Goal: Check status: Check status

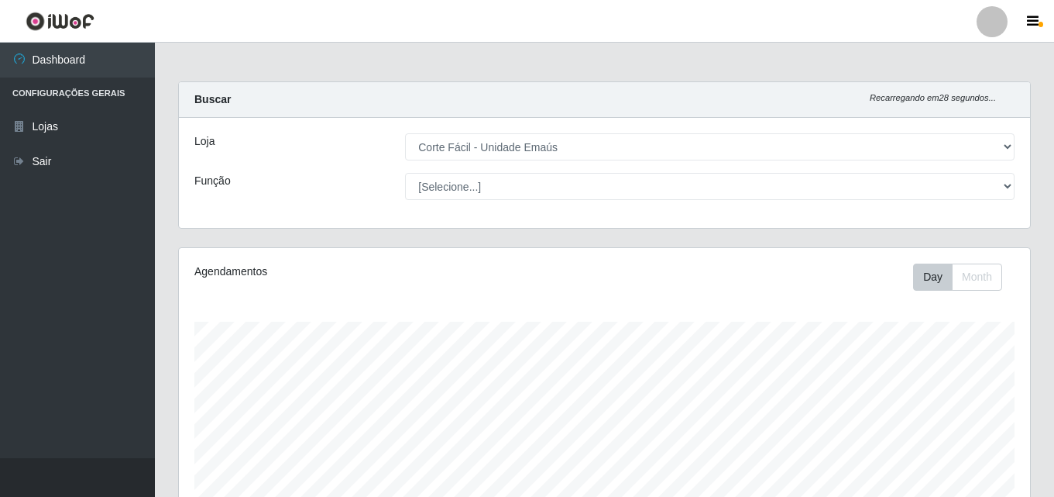
select select "201"
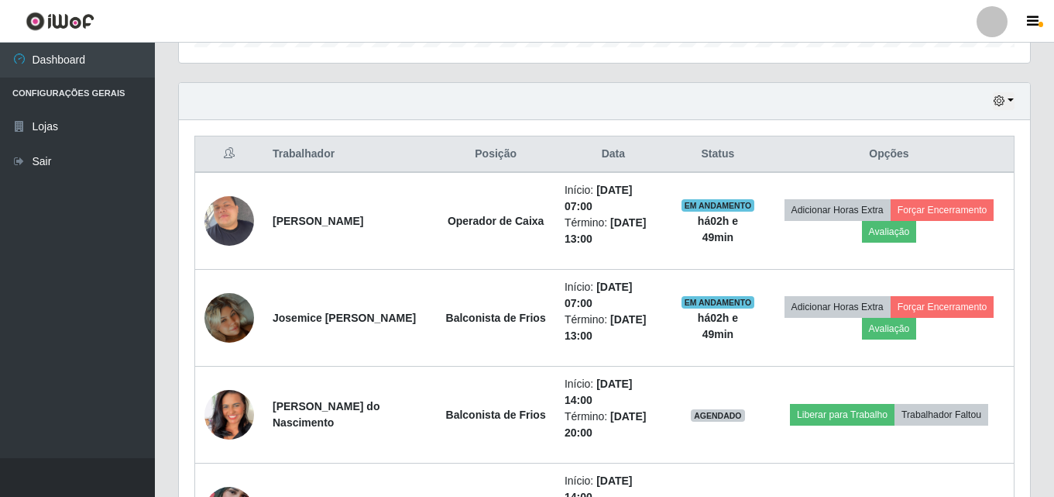
scroll to position [489, 0]
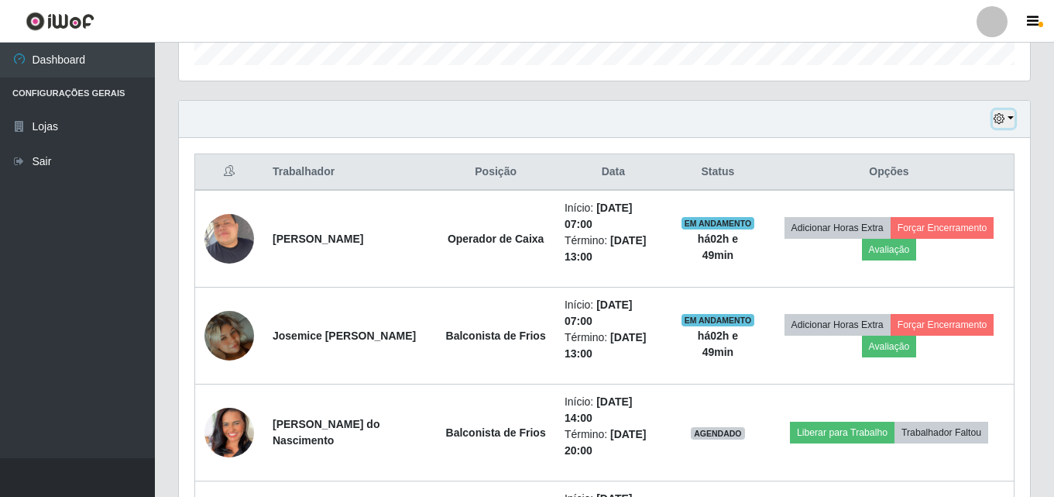
click at [1013, 117] on button "button" at bounding box center [1004, 119] width 22 height 18
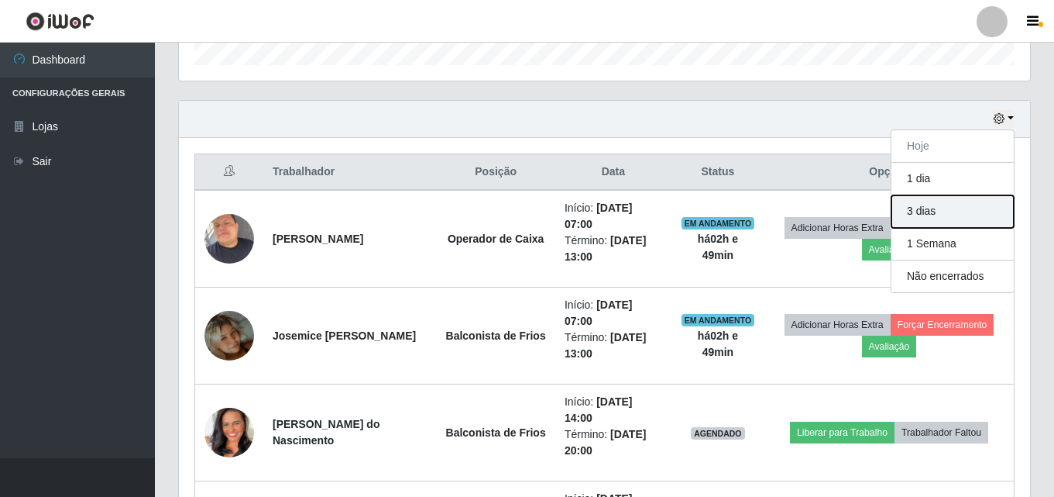
click at [958, 212] on button "3 dias" at bounding box center [953, 211] width 122 height 33
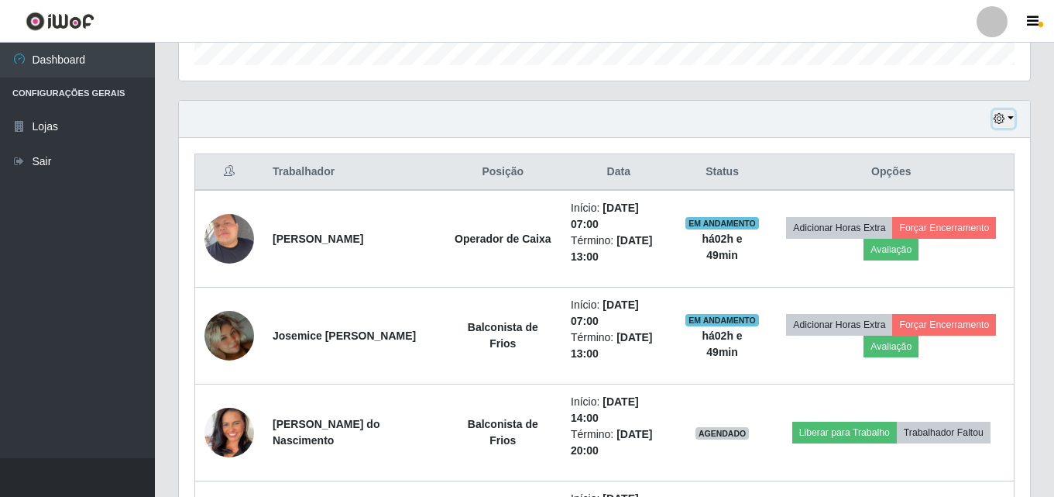
click at [1004, 112] on button "button" at bounding box center [1004, 119] width 22 height 18
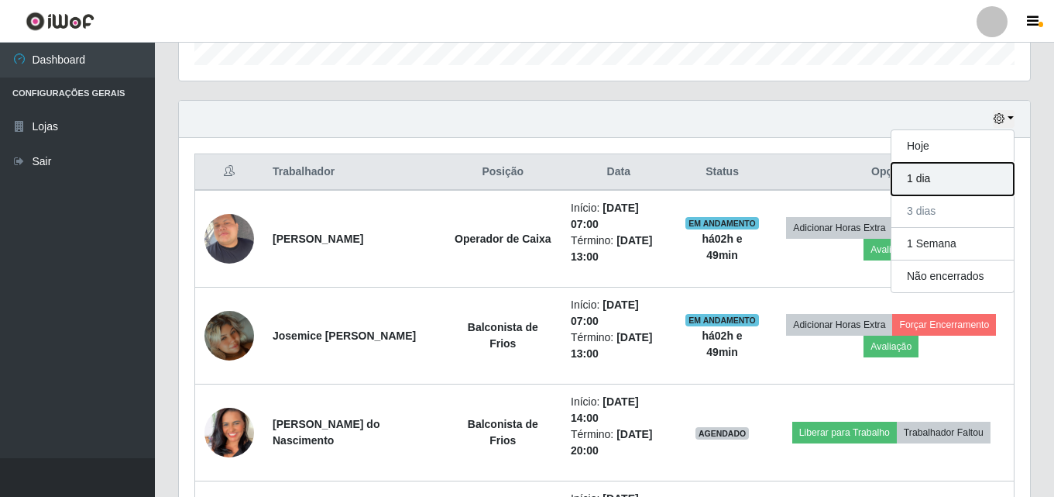
click at [995, 177] on button "1 dia" at bounding box center [953, 179] width 122 height 33
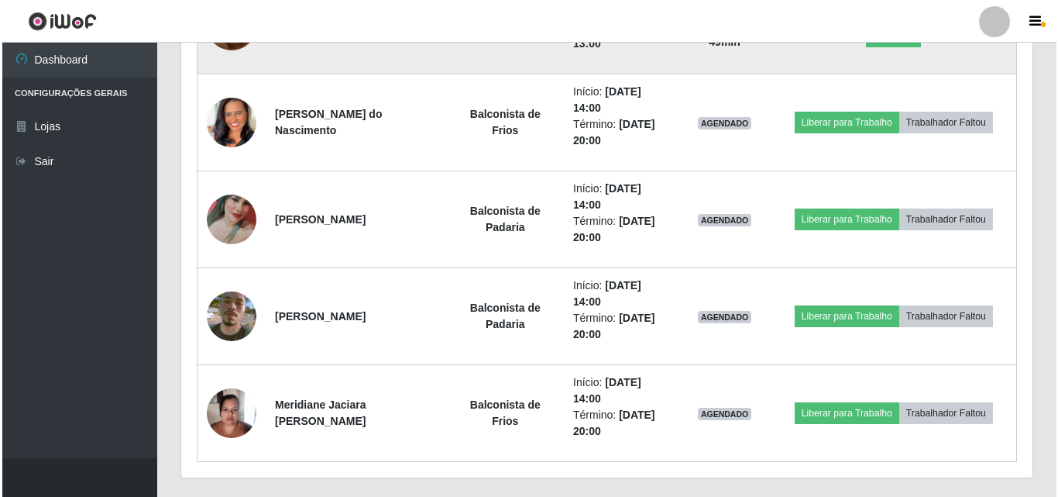
scroll to position [837, 0]
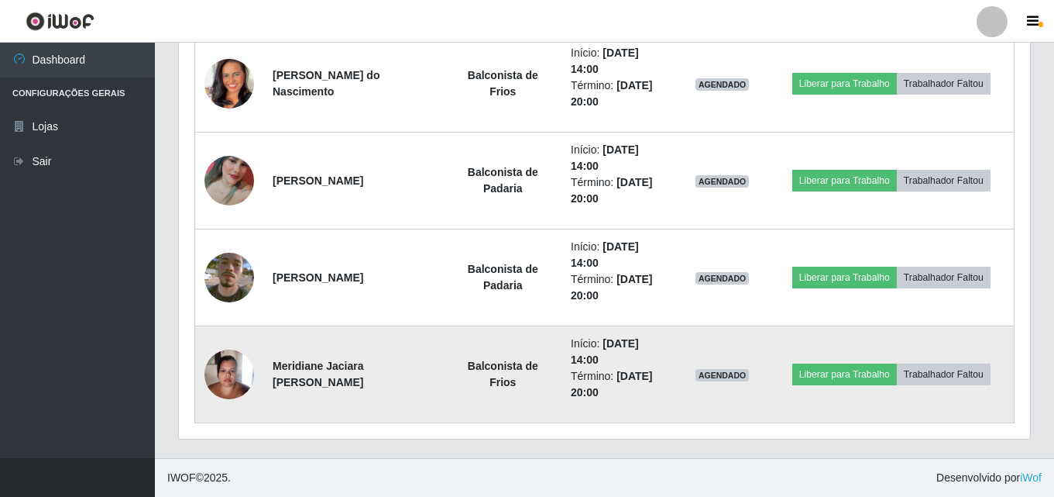
click at [217, 375] on img at bounding box center [230, 374] width 50 height 66
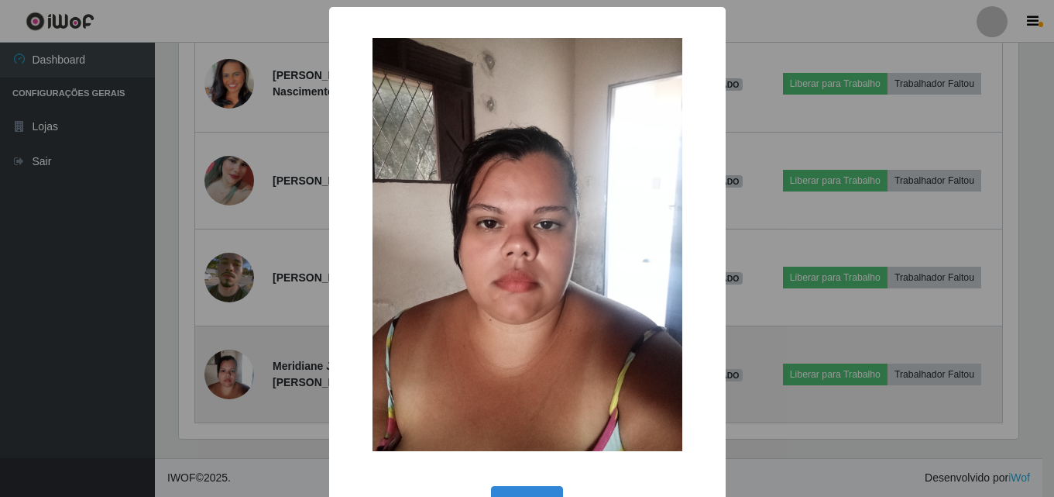
scroll to position [321, 844]
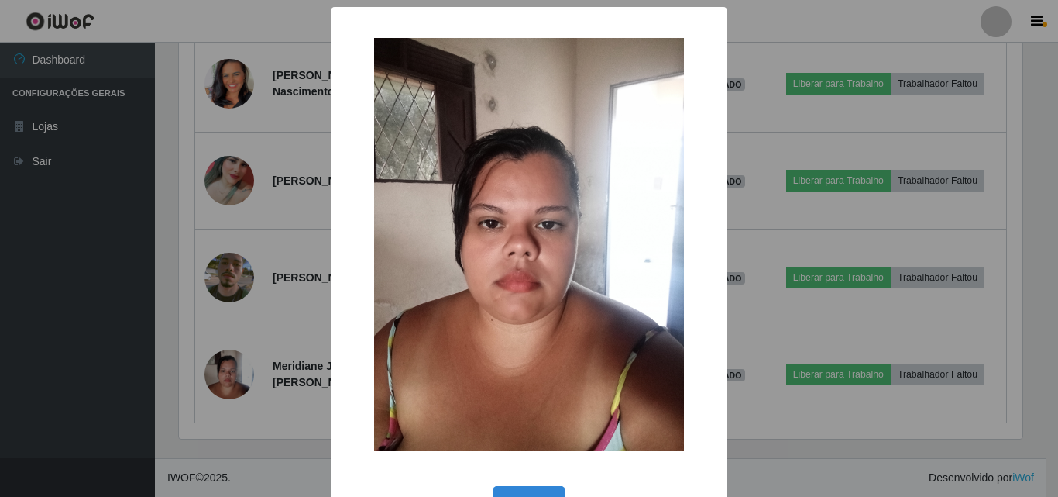
click at [229, 366] on div "× OK Cancel" at bounding box center [529, 248] width 1058 height 497
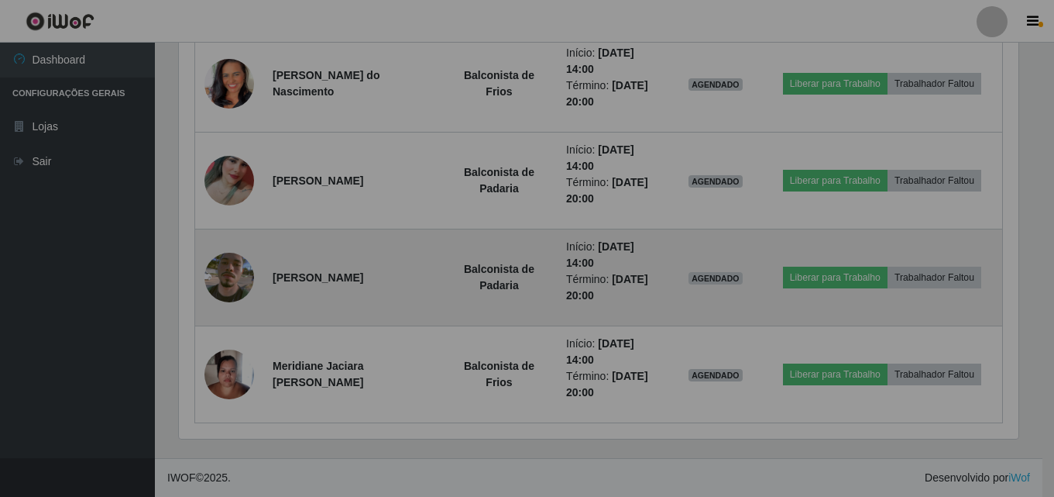
scroll to position [321, 851]
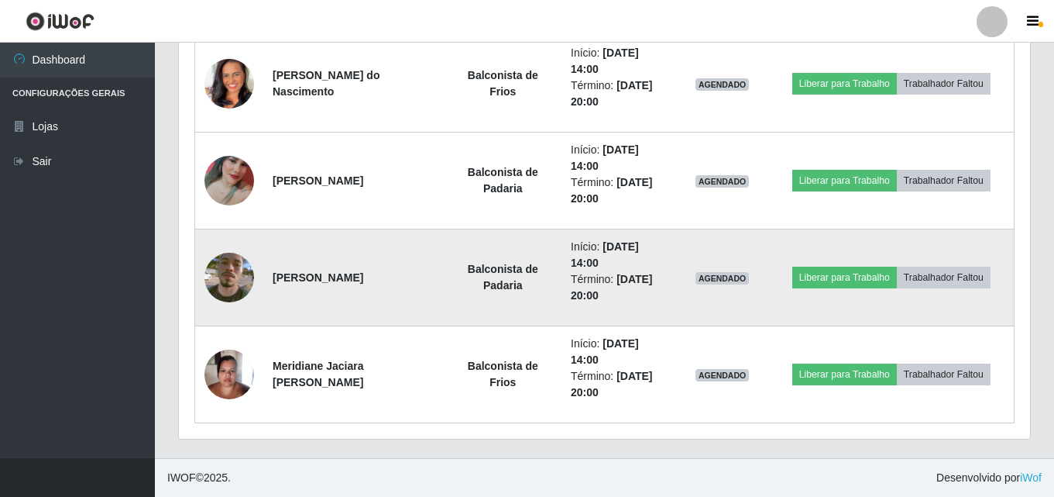
click at [218, 281] on img at bounding box center [230, 277] width 50 height 88
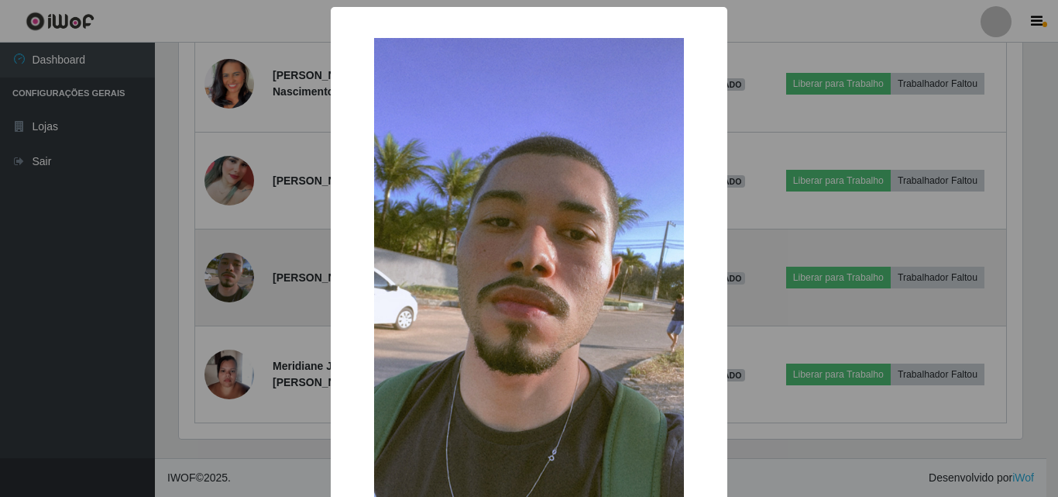
click at [218, 281] on div "× OK Cancel" at bounding box center [529, 248] width 1058 height 497
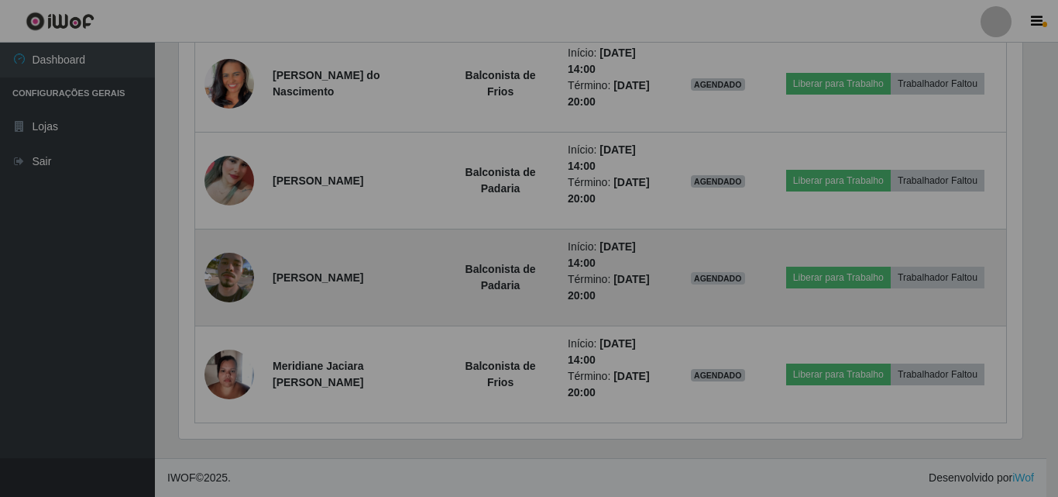
scroll to position [321, 851]
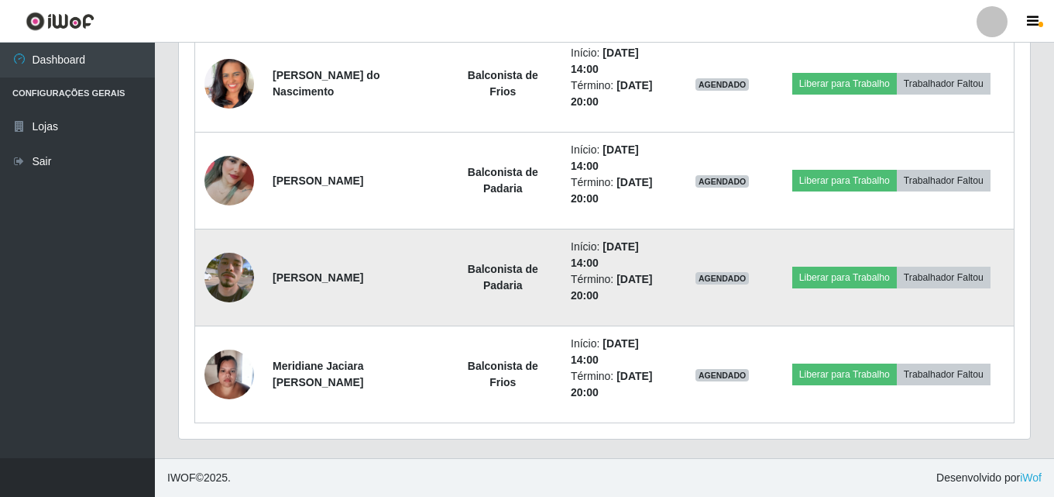
click at [218, 281] on img at bounding box center [230, 277] width 50 height 88
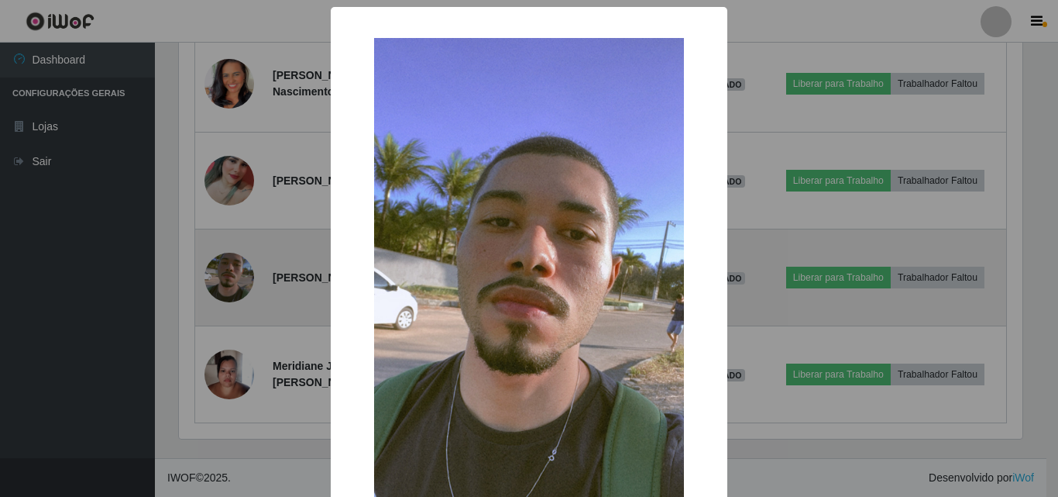
click at [218, 281] on div "× OK Cancel" at bounding box center [529, 248] width 1058 height 497
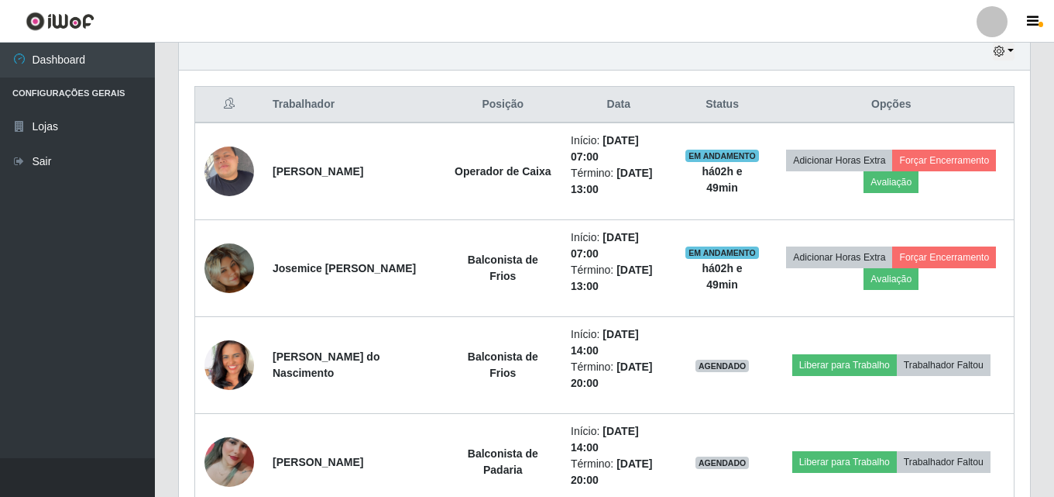
scroll to position [373, 0]
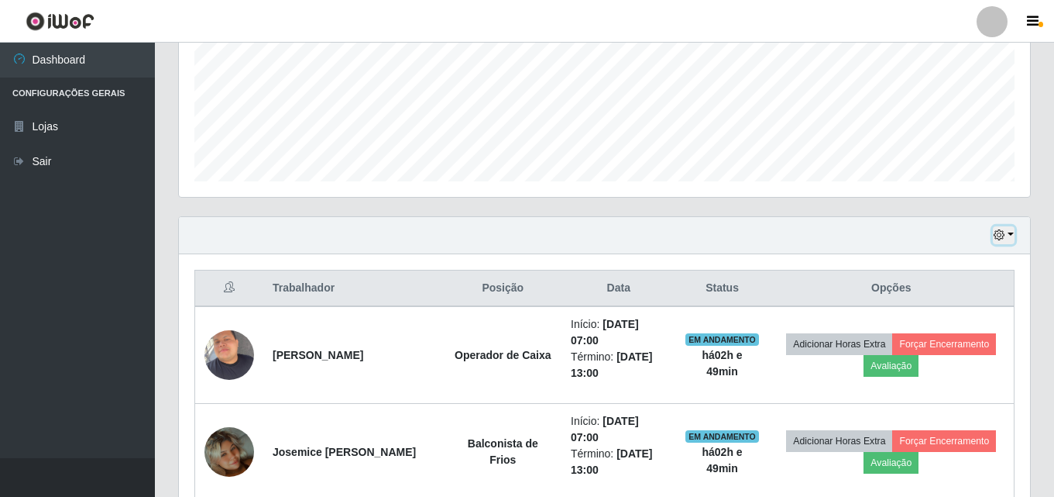
click at [1004, 232] on icon "button" at bounding box center [999, 234] width 11 height 11
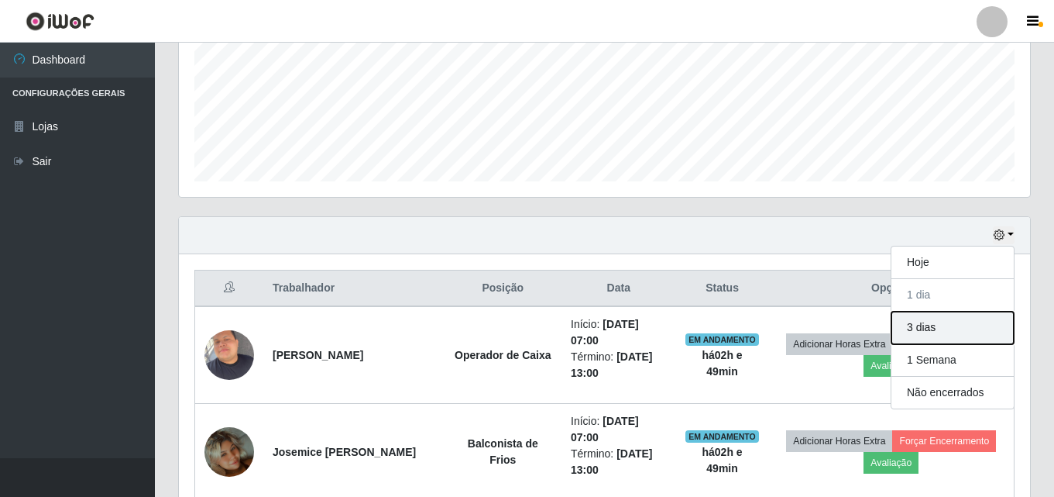
click at [961, 335] on button "3 dias" at bounding box center [953, 327] width 122 height 33
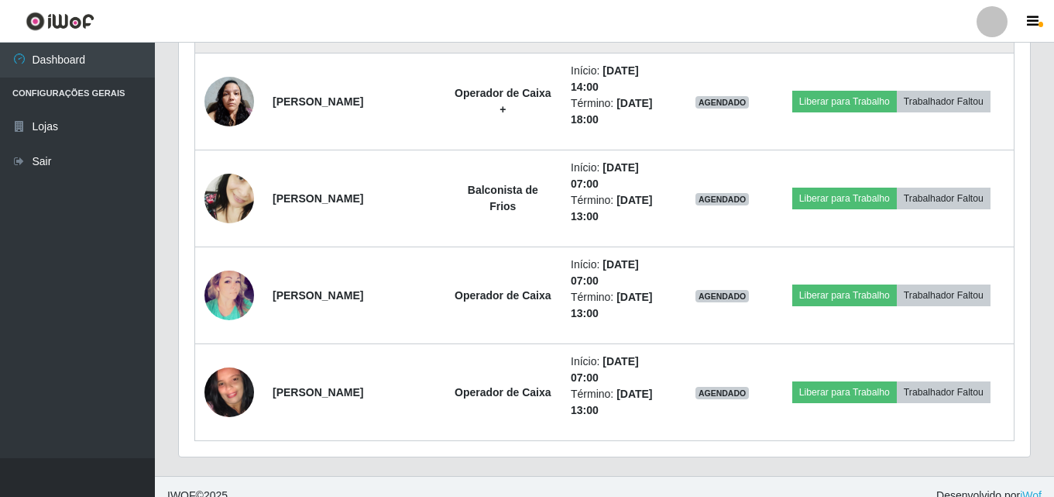
scroll to position [1418, 0]
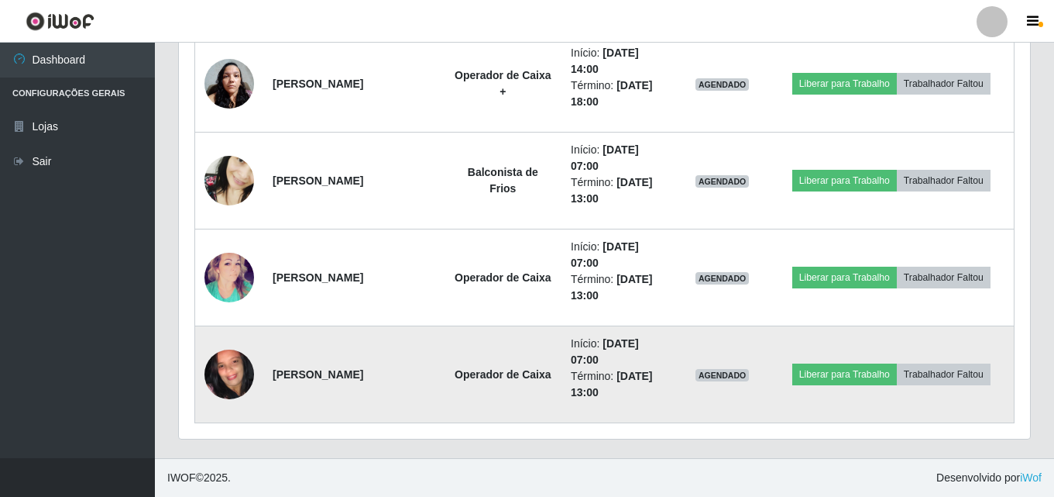
click at [233, 375] on img at bounding box center [230, 374] width 50 height 110
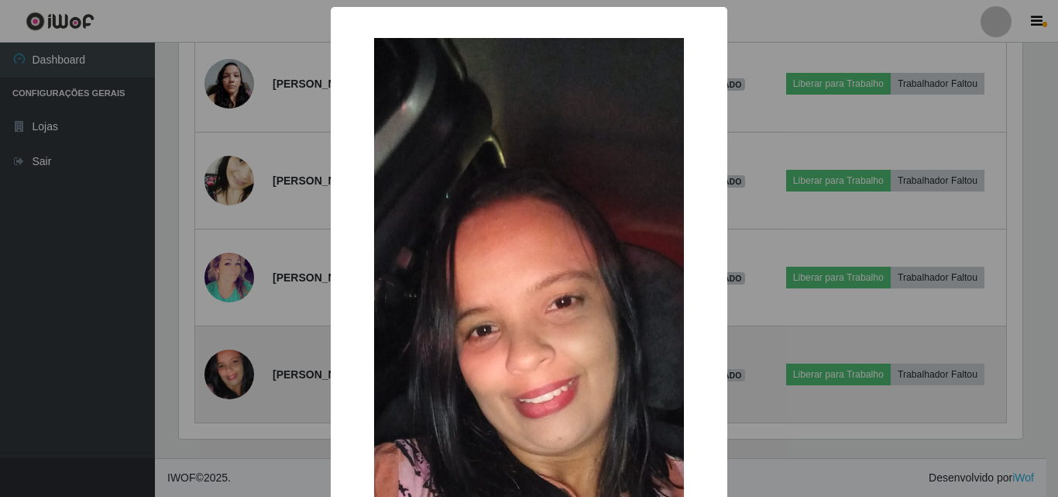
click at [233, 375] on div "× OK Cancel" at bounding box center [529, 248] width 1058 height 497
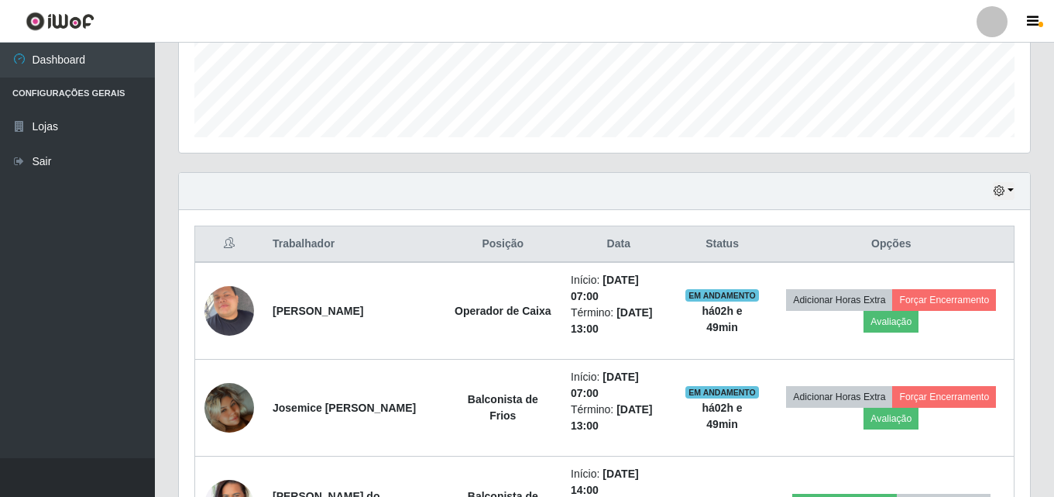
scroll to position [334, 0]
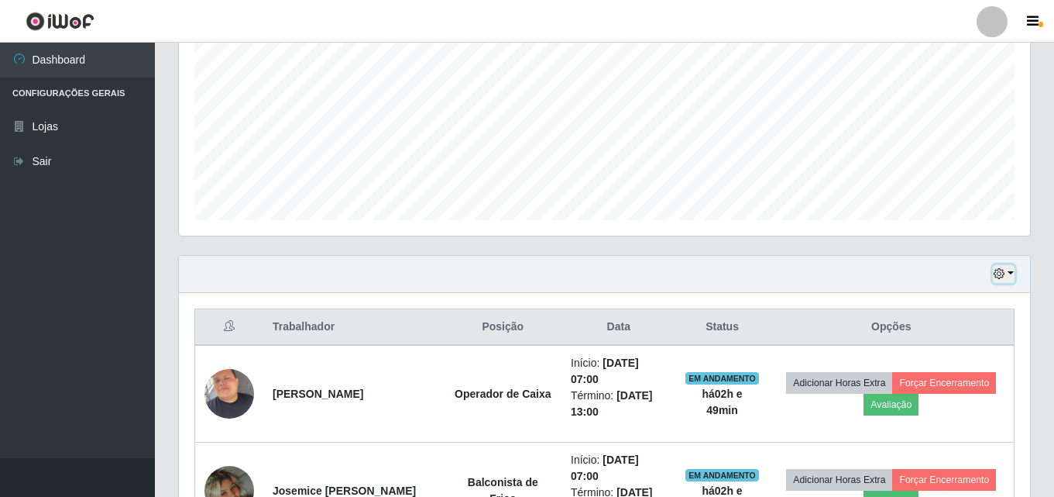
click at [1005, 274] on icon "button" at bounding box center [999, 273] width 11 height 11
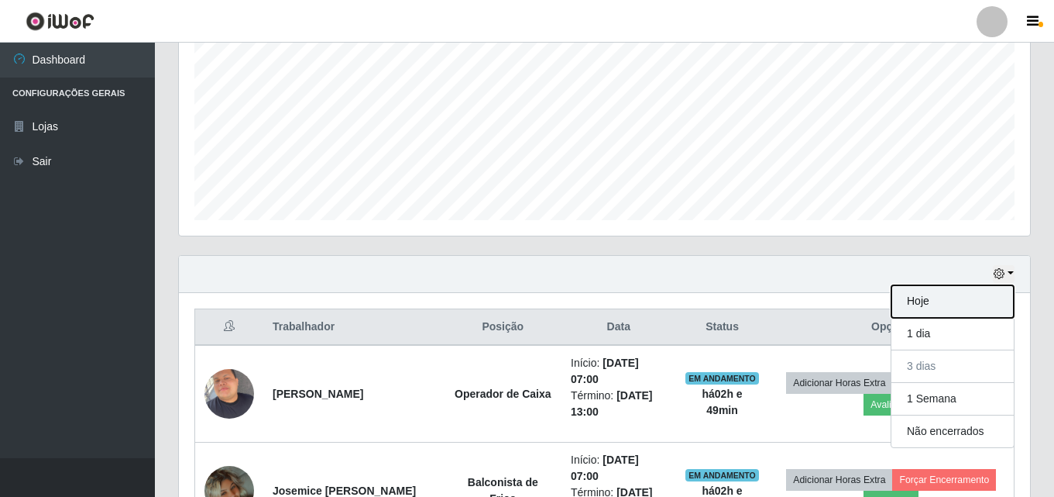
click at [906, 308] on button "Hoje" at bounding box center [953, 301] width 122 height 33
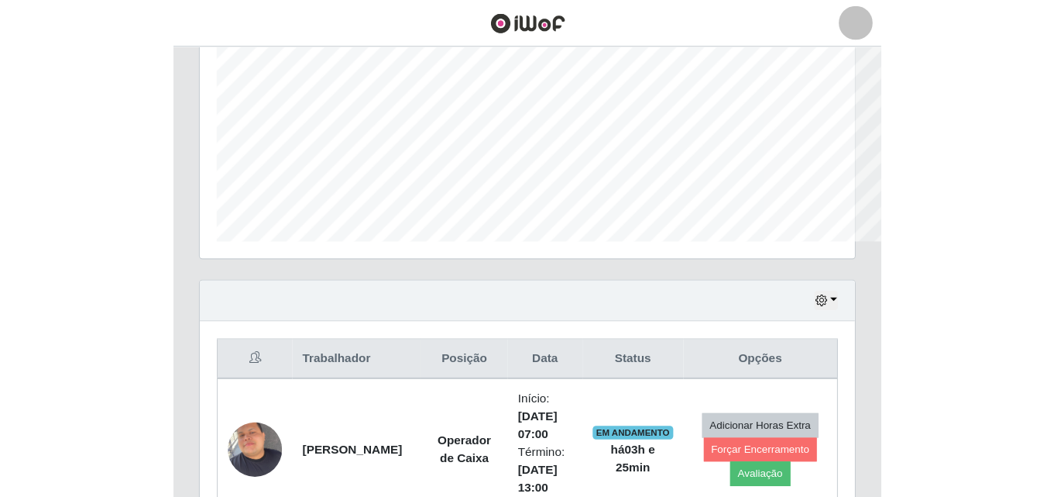
scroll to position [321, 851]
